Goal: Find specific page/section: Find specific page/section

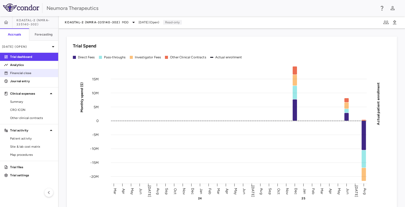
click at [23, 72] on p "Financial close" at bounding box center [32, 73] width 44 height 5
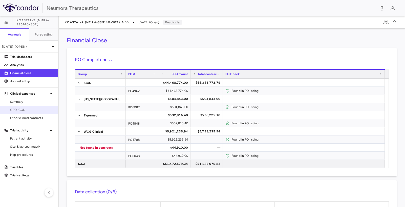
click at [32, 109] on span "CRO ICON" at bounding box center [32, 109] width 44 height 5
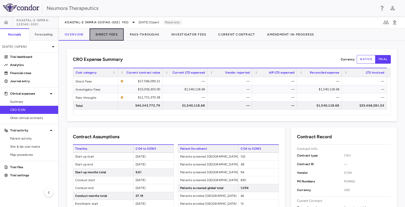
click at [109, 36] on button "Direct Fees" at bounding box center [107, 34] width 34 height 12
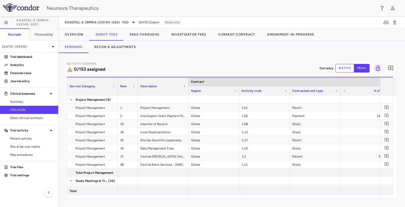
click at [189, 75] on div "Activity Drivers 0/153 assigned Currency native trial 0 Service Category Drag h…" at bounding box center [232, 129] width 330 height 137
click at [118, 20] on span "KOASTAL-2 (NMRA-335140-302)" at bounding box center [92, 22] width 55 height 4
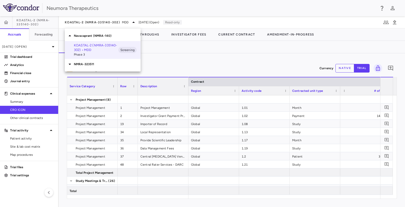
click at [90, 63] on p "NMRA-323511" at bounding box center [107, 64] width 67 height 5
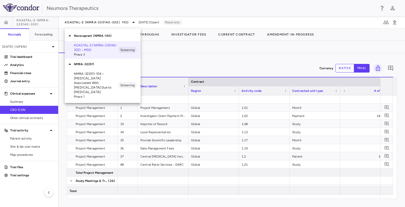
click at [92, 75] on p "NMRA-323511-104 • [MEDICAL_DATA] Associated With [MEDICAL_DATA] Due to [MEDICAL…" at bounding box center [96, 82] width 45 height 23
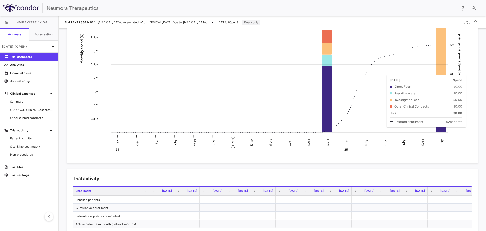
scroll to position [51, 0]
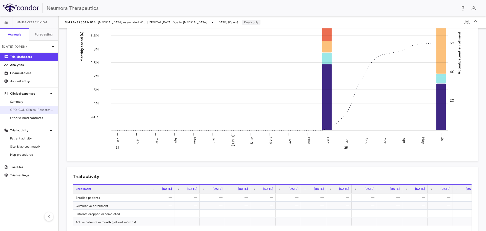
click at [23, 111] on span "CRO ICON Clinical Research Limited" at bounding box center [32, 109] width 44 height 5
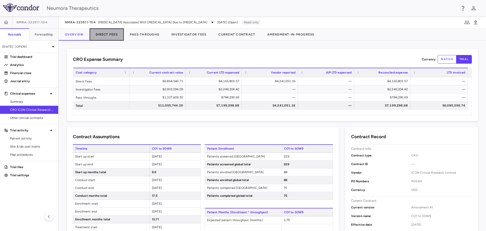
click at [108, 34] on button "Direct Fees" at bounding box center [107, 34] width 34 height 12
